Goal: Task Accomplishment & Management: Use online tool/utility

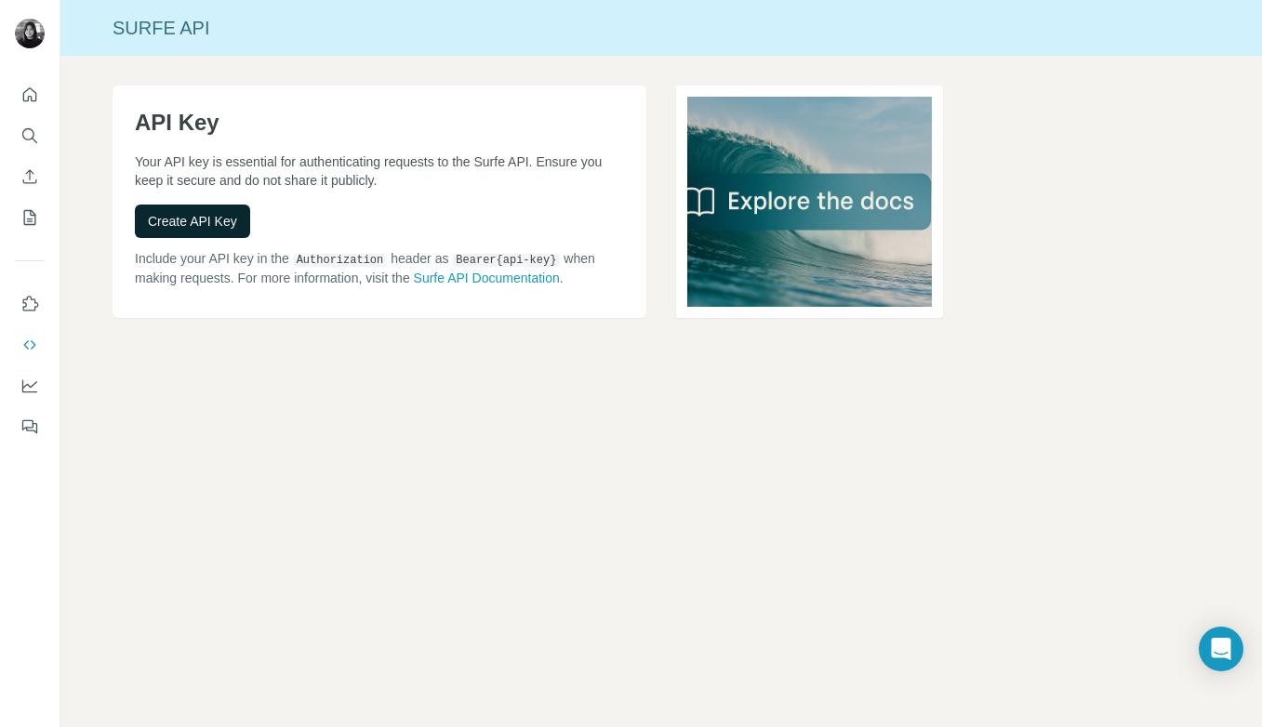
click at [222, 236] on button "Create API Key" at bounding box center [192, 221] width 115 height 33
